Goal: Transaction & Acquisition: Purchase product/service

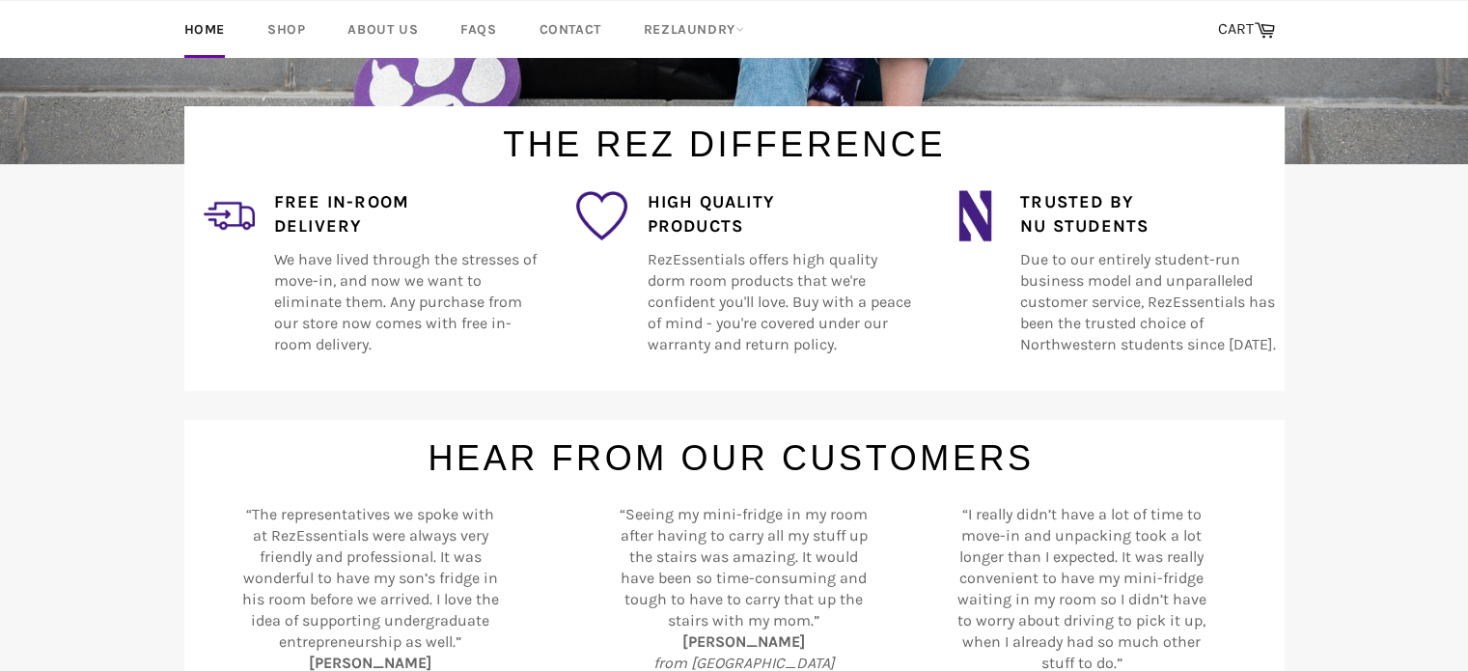
scroll to position [998, 0]
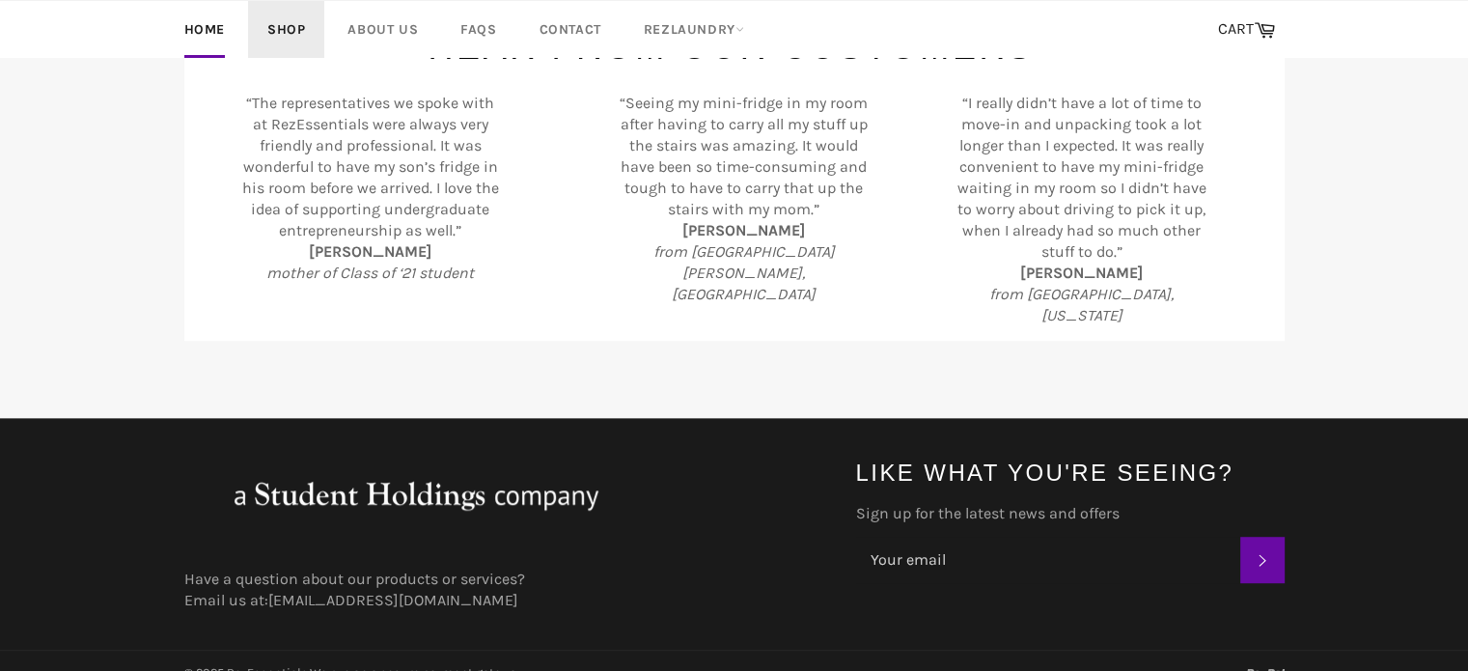
click at [277, 26] on link "Shop" at bounding box center [286, 29] width 76 height 57
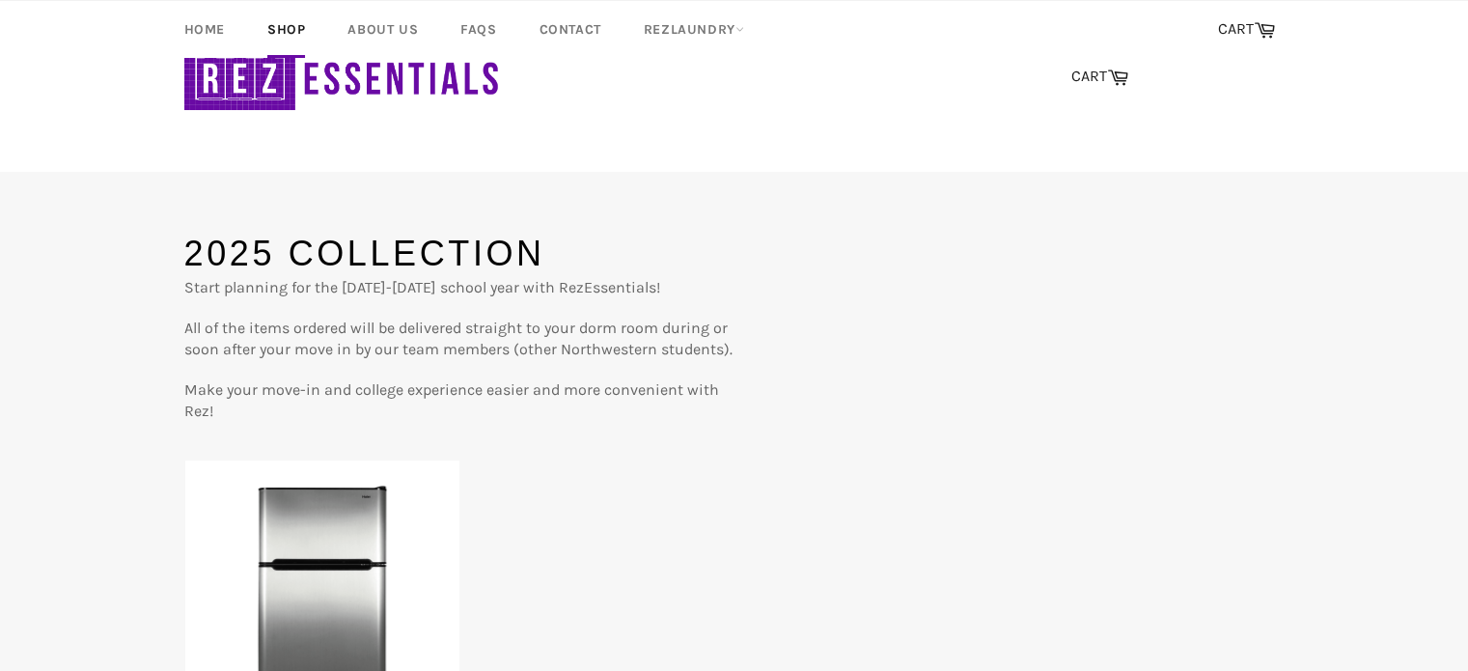
scroll to position [475, 0]
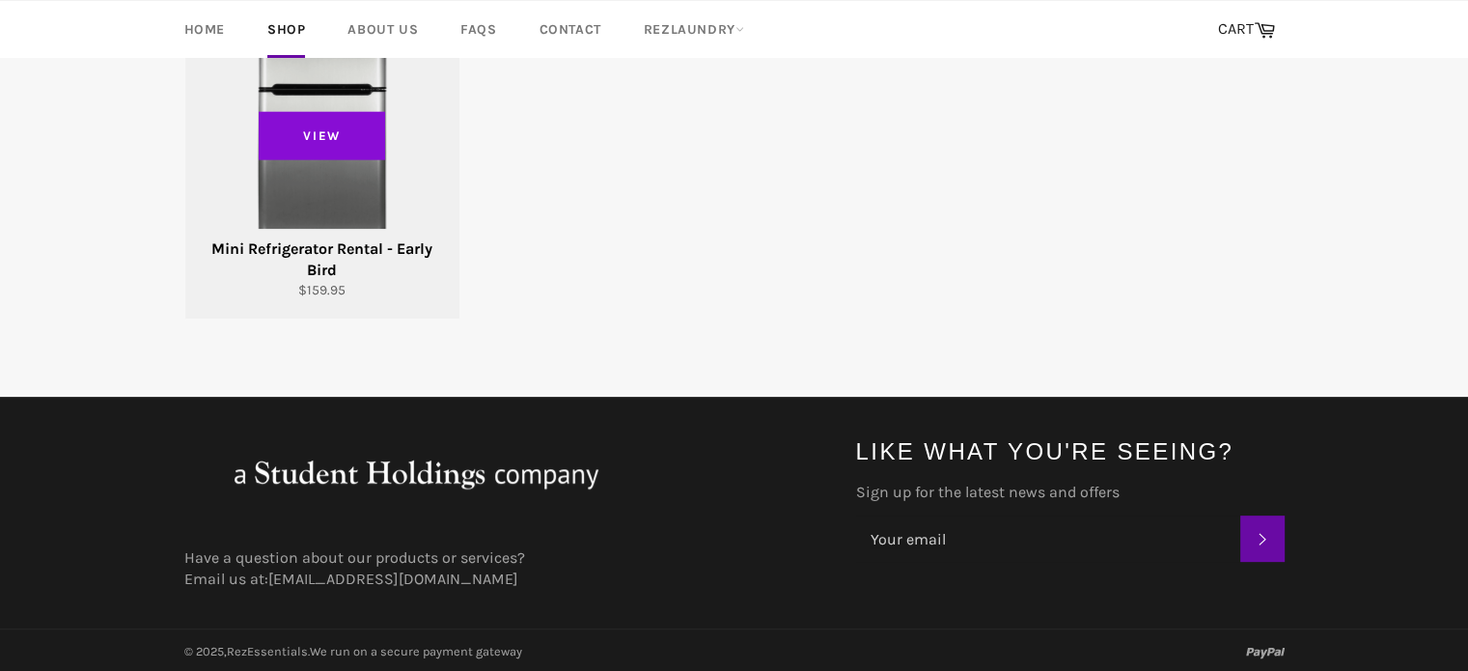
click at [334, 115] on span "View" at bounding box center [322, 135] width 127 height 48
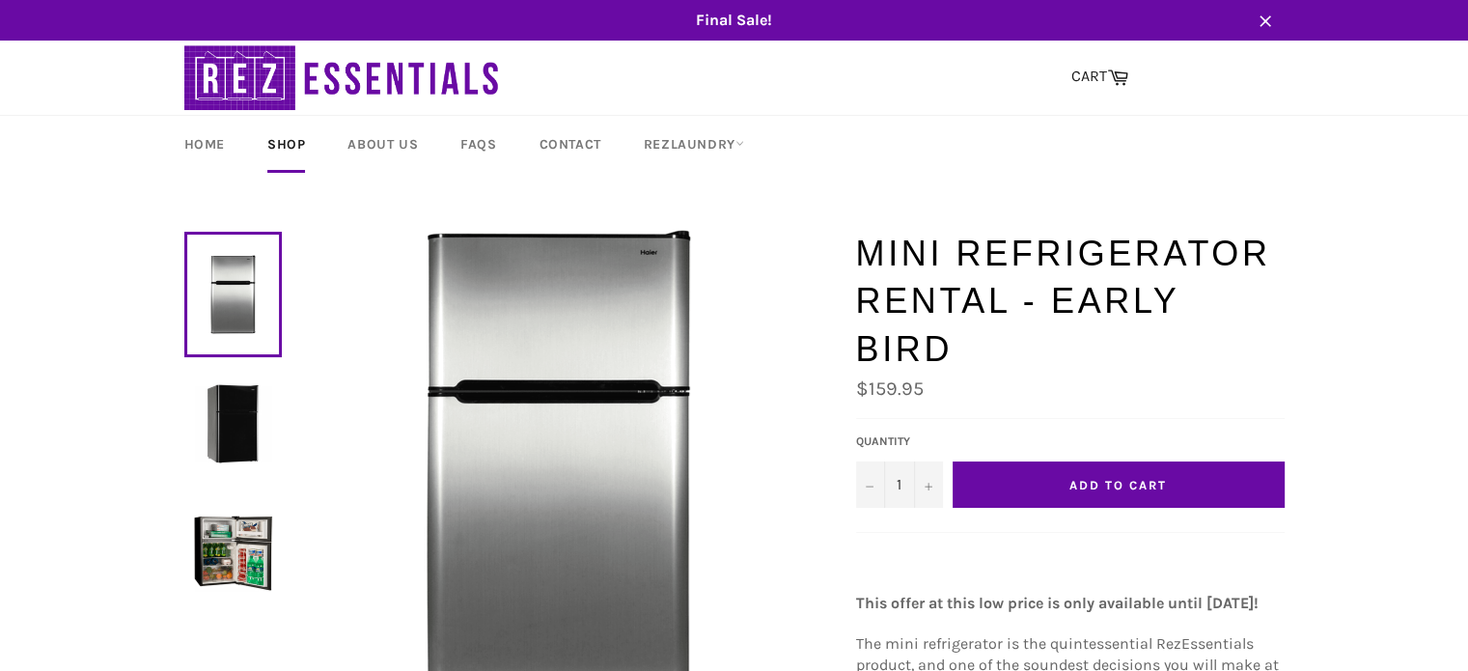
click at [221, 419] on img at bounding box center [233, 423] width 78 height 78
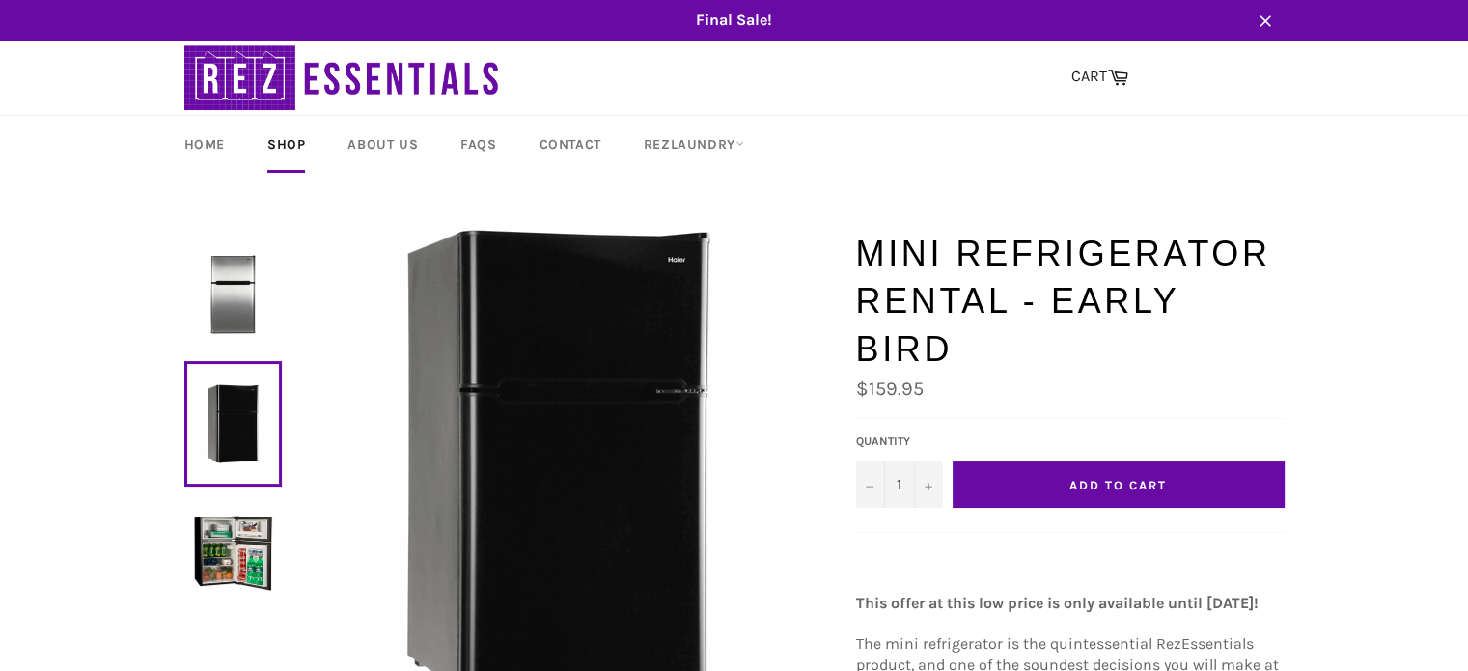
click at [232, 531] on img at bounding box center [233, 552] width 78 height 78
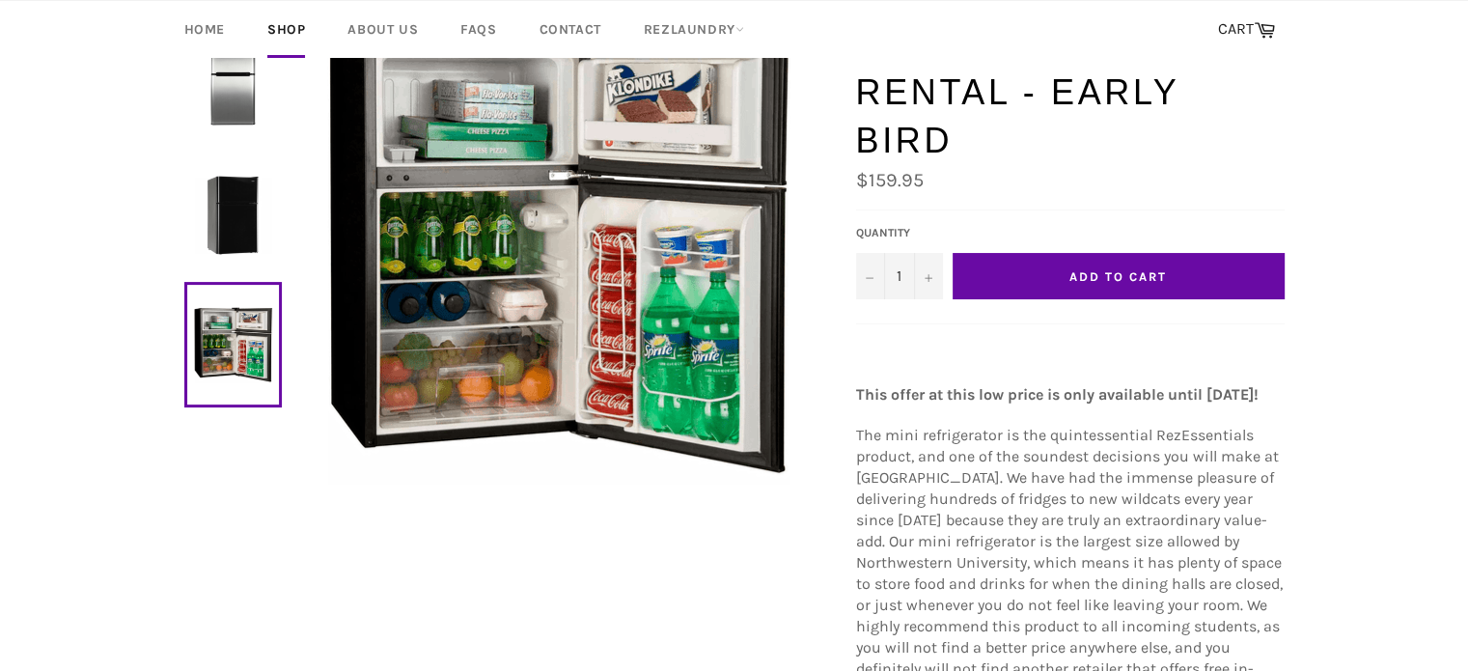
scroll to position [149, 0]
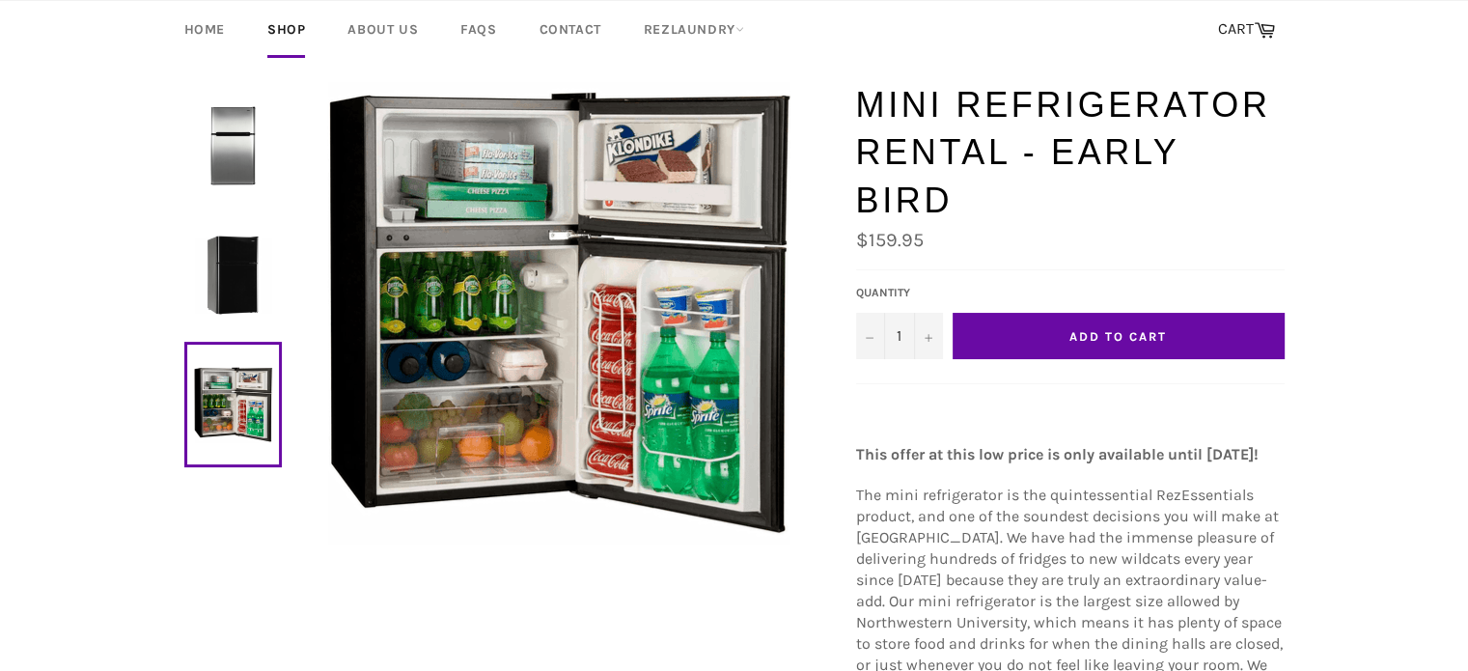
click at [1200, 318] on button "Add to Cart" at bounding box center [1119, 336] width 332 height 46
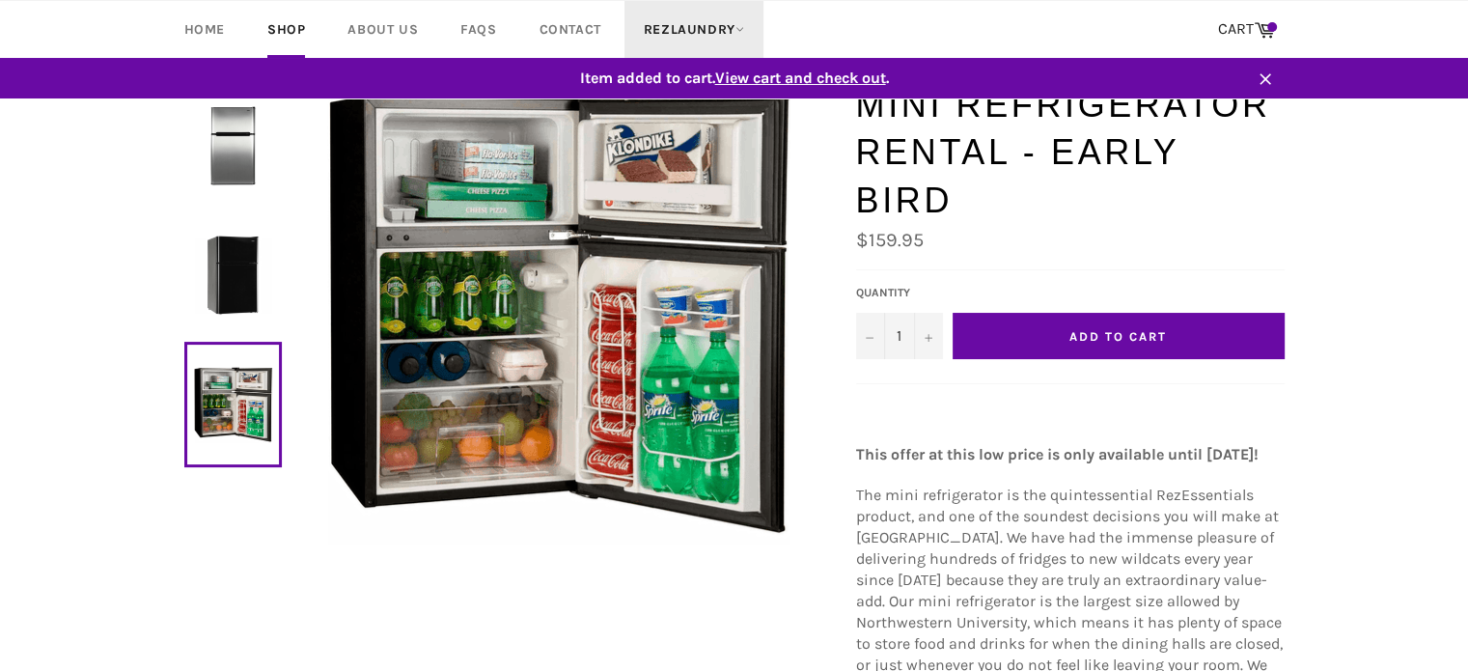
click at [677, 34] on link "RezLaundry" at bounding box center [694, 29] width 139 height 57
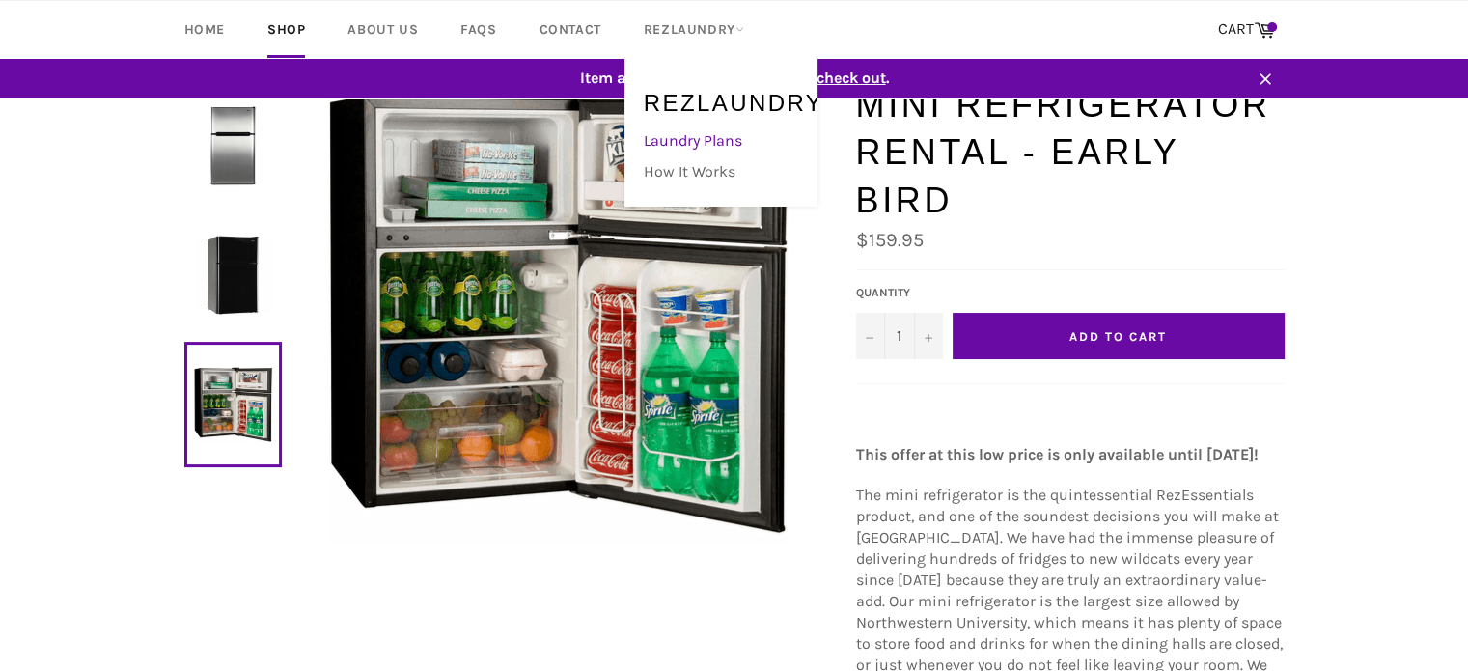
click at [692, 126] on link "Laundry Plans" at bounding box center [716, 140] width 164 height 31
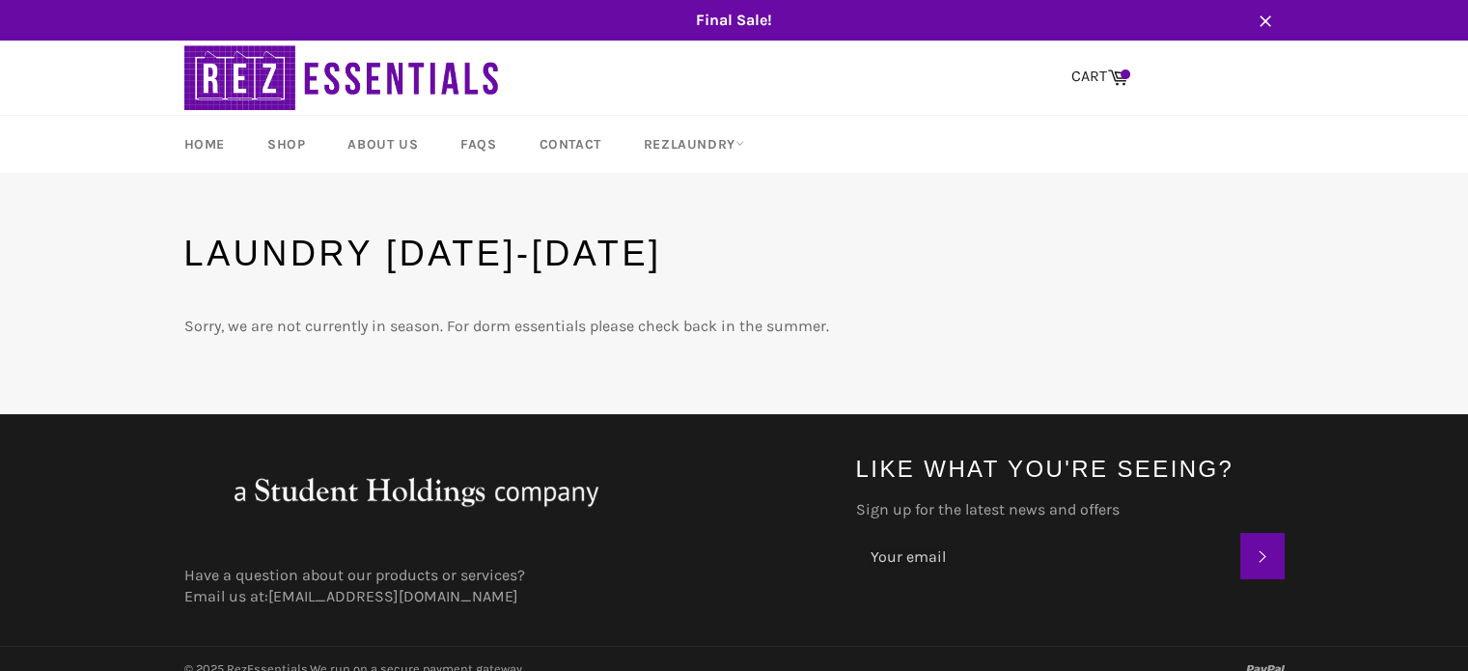
click at [740, 24] on span "Final Sale!" at bounding box center [734, 20] width 1139 height 21
